Goal: Information Seeking & Learning: Understand process/instructions

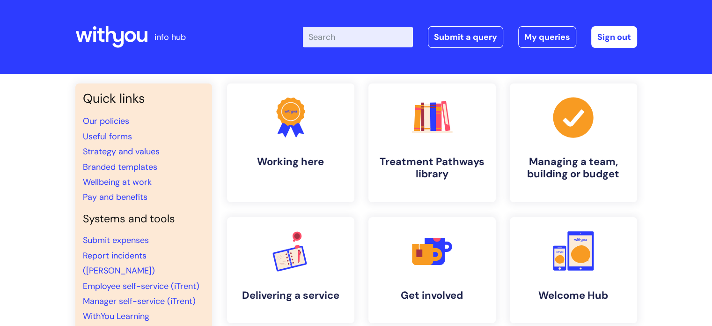
click at [361, 37] on input "Enter your search term here..." at bounding box center [358, 37] width 110 height 21
type input "mfa"
click button "Search" at bounding box center [0, 0] width 0 height 0
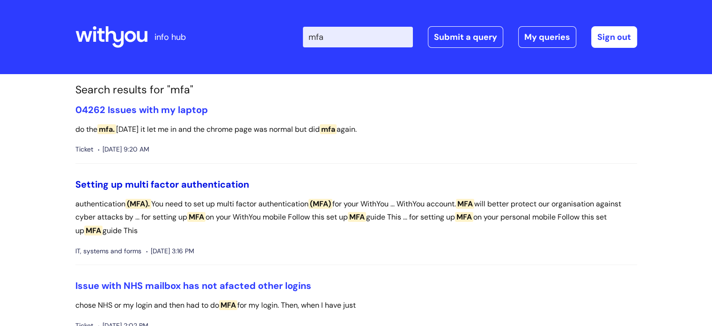
click at [148, 181] on link "Setting up multi factor authentication" at bounding box center [162, 184] width 174 height 12
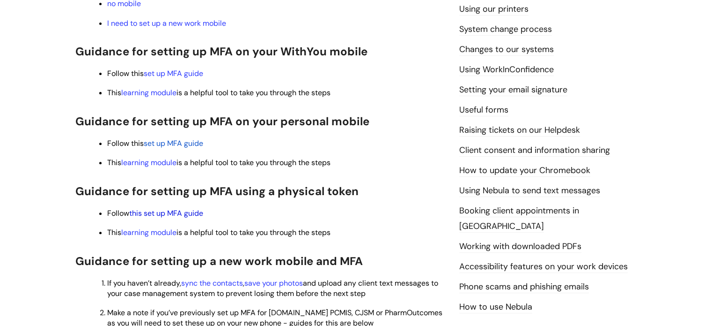
scroll to position [375, 0]
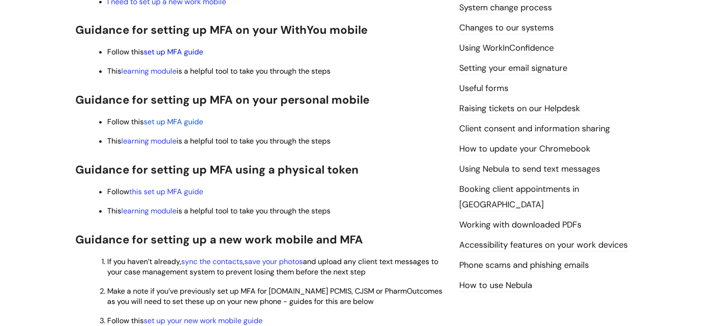
click at [190, 52] on link "set up MFA guide" at bounding box center [173, 52] width 59 height 10
